Goal: Check status: Check status

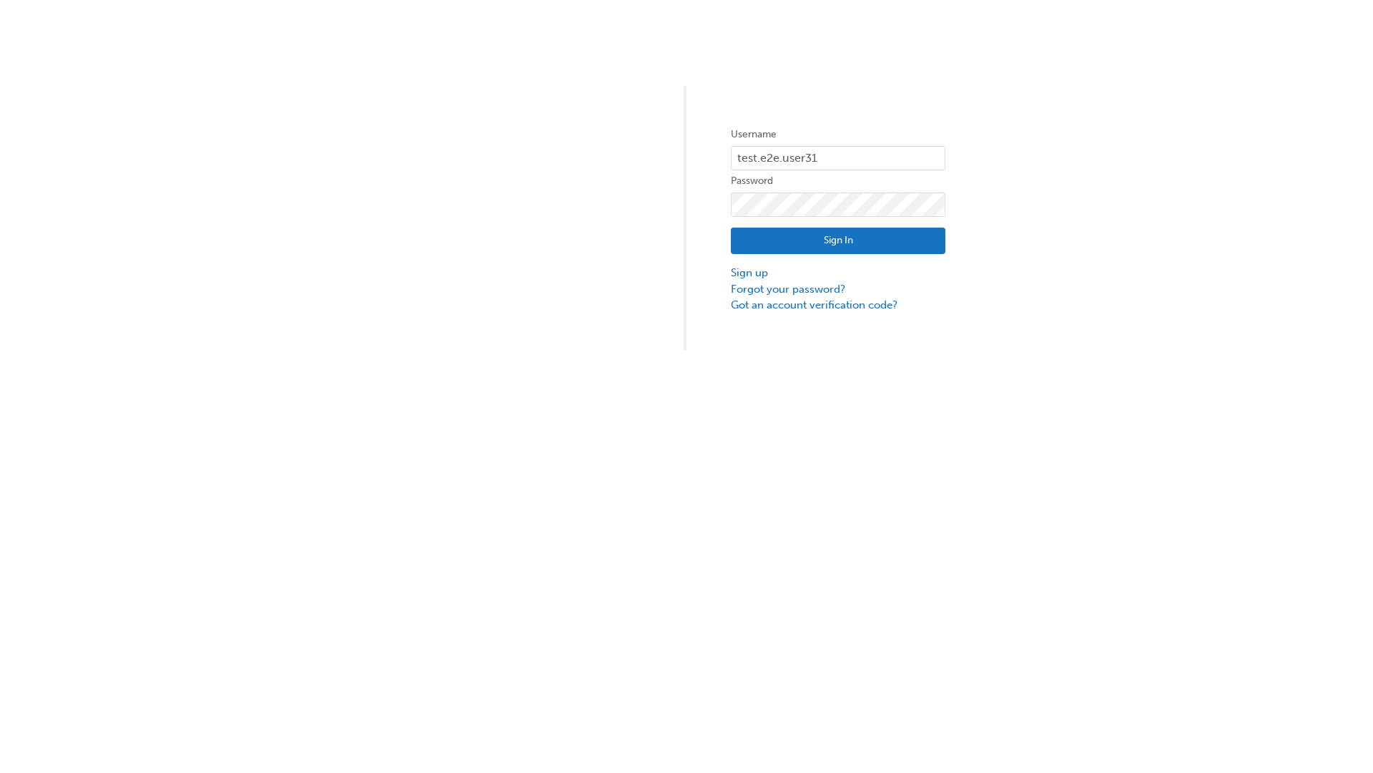
type input "test.e2e.user31"
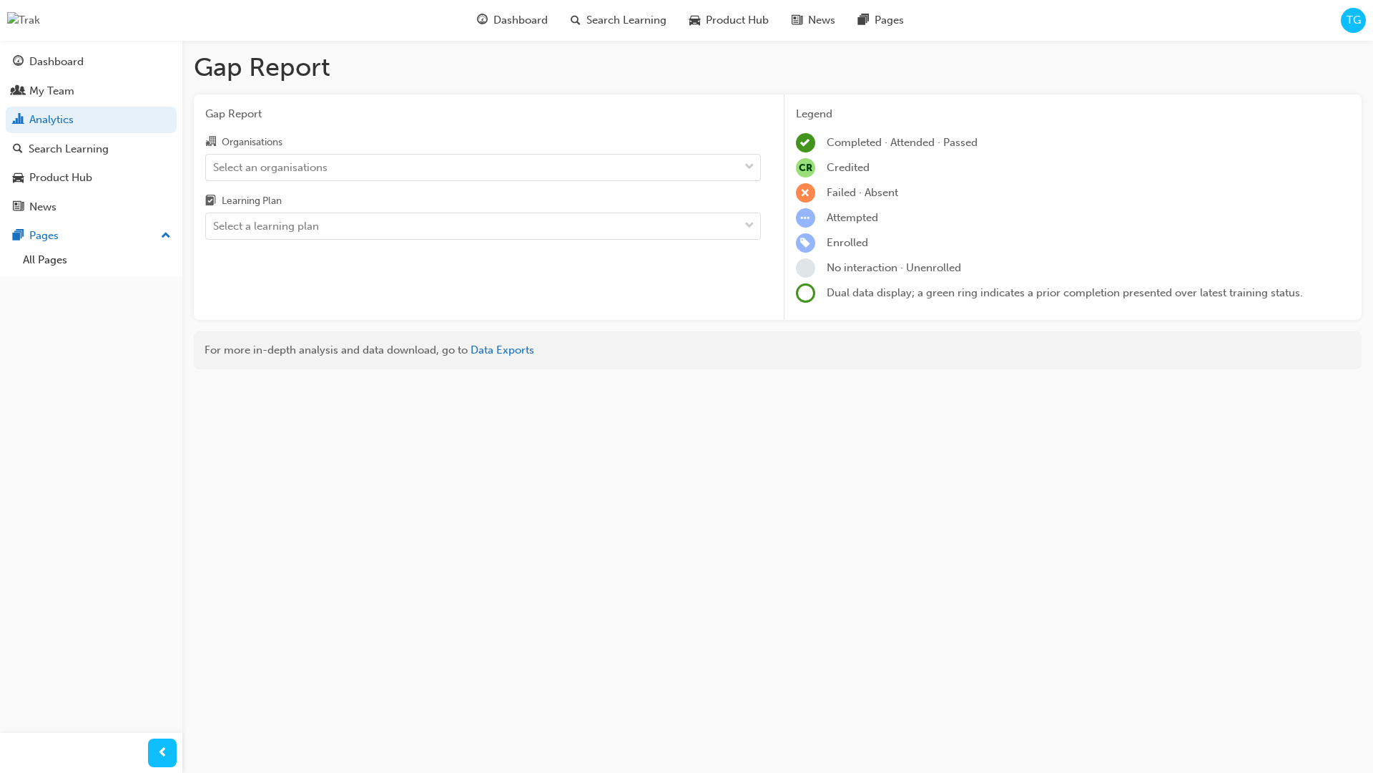
click at [215, 167] on input "Organisations Select an organisations" at bounding box center [213, 166] width 1 height 12
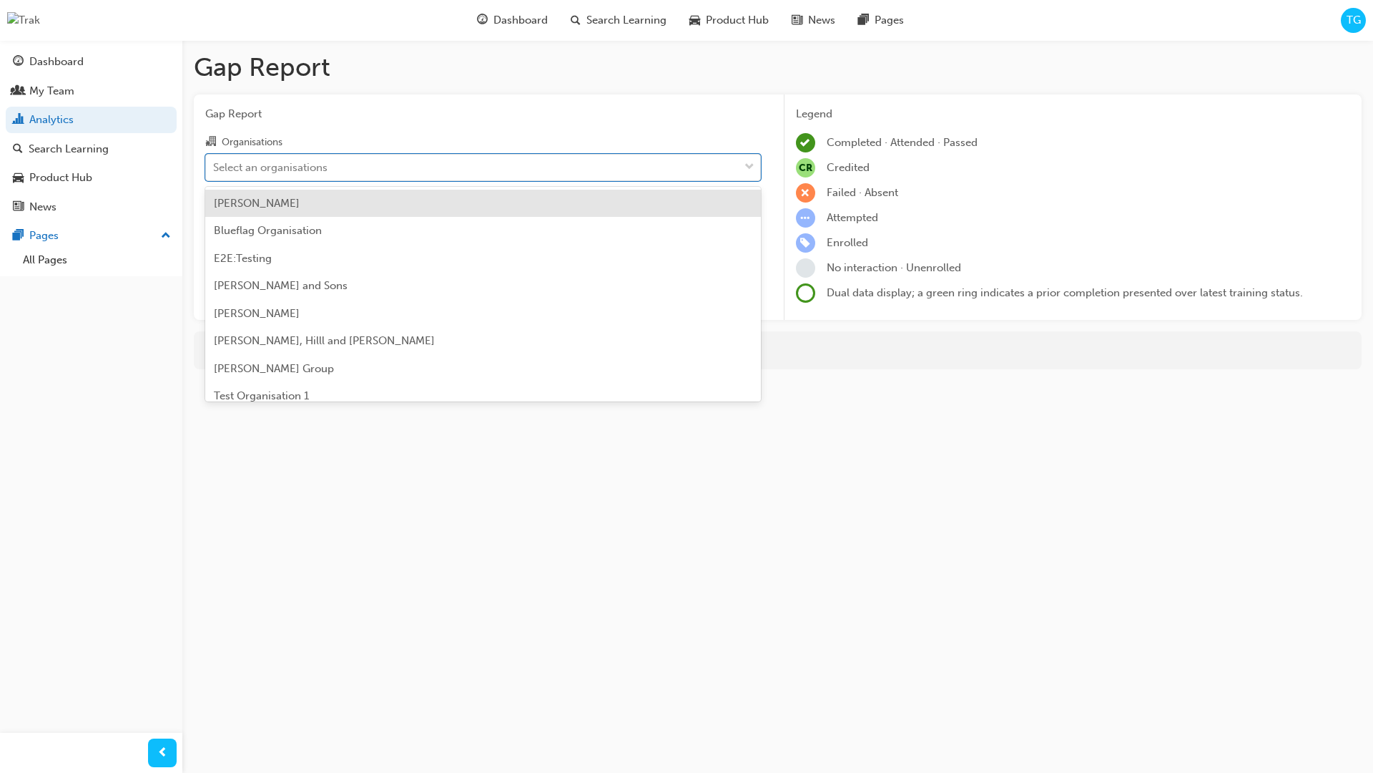
click at [215, 226] on input "Learning Plan Select a learning plan" at bounding box center [213, 226] width 1 height 12
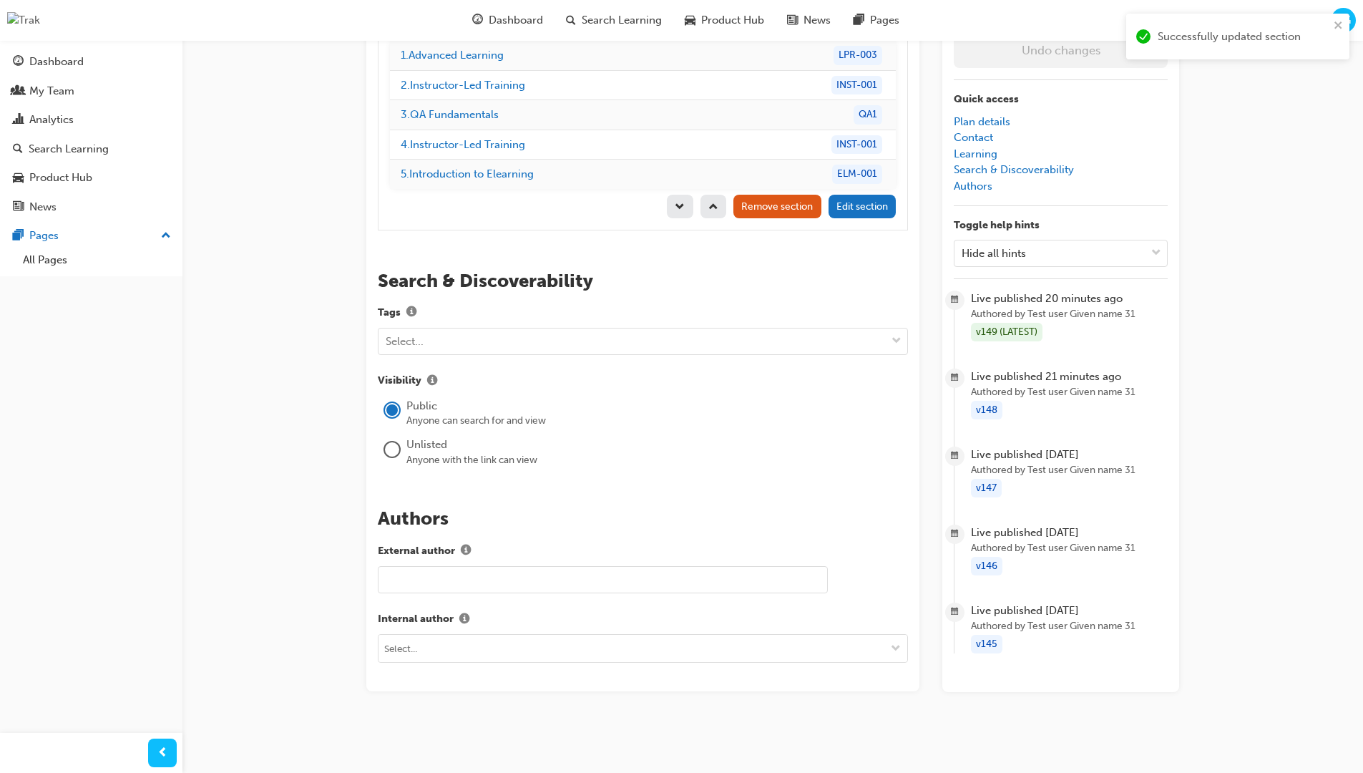
scroll to position [202, 0]
